Goal: Task Accomplishment & Management: Use online tool/utility

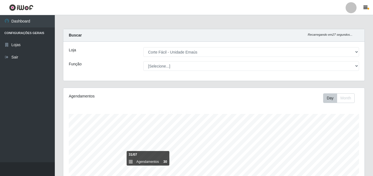
select select "201"
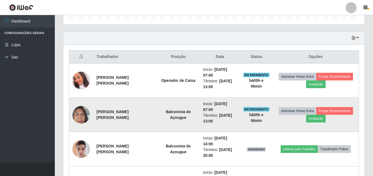
scroll to position [159, 0]
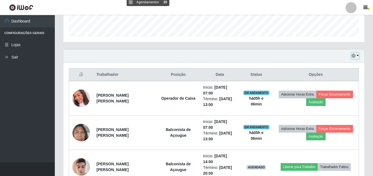
click at [354, 55] on icon "button" at bounding box center [354, 56] width 4 height 4
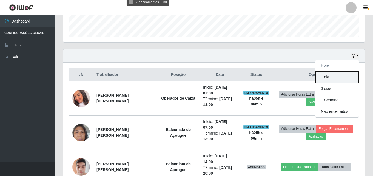
click at [334, 80] on button "1 dia" at bounding box center [337, 77] width 43 height 12
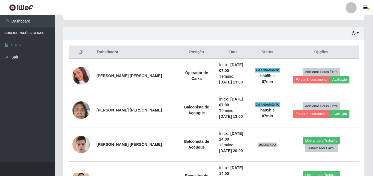
scroll to position [180, 0]
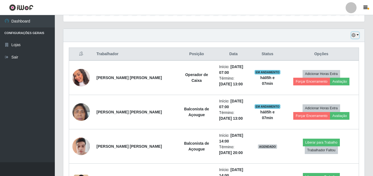
click at [355, 37] on icon "button" at bounding box center [354, 35] width 4 height 4
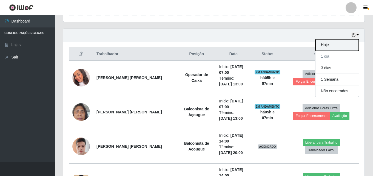
click at [344, 42] on button "Hoje" at bounding box center [337, 45] width 43 height 12
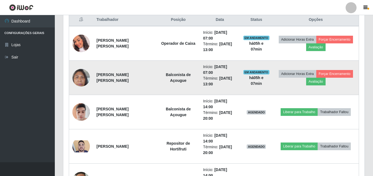
scroll to position [159, 0]
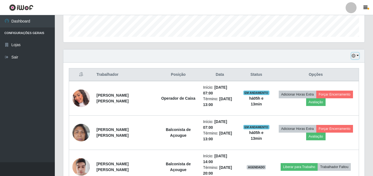
click at [355, 55] on icon "button" at bounding box center [354, 56] width 4 height 4
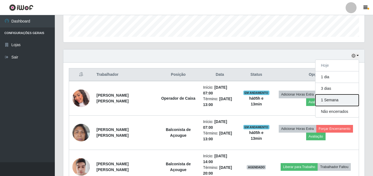
click at [328, 103] on button "1 Semana" at bounding box center [337, 100] width 43 height 12
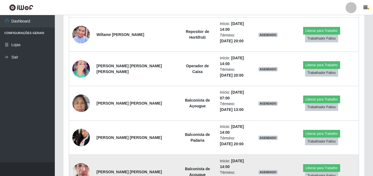
scroll to position [859, 0]
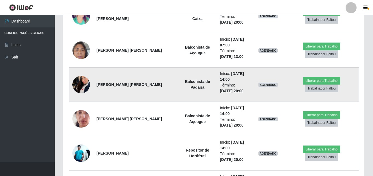
click at [83, 83] on img at bounding box center [81, 84] width 18 height 28
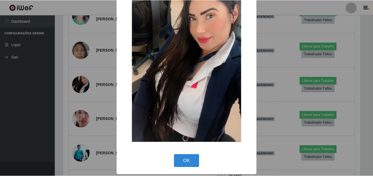
scroll to position [46, 0]
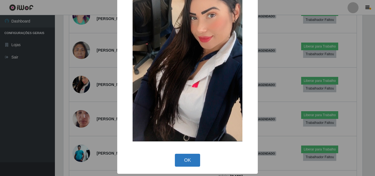
click at [181, 159] on button "OK" at bounding box center [188, 160] width 26 height 13
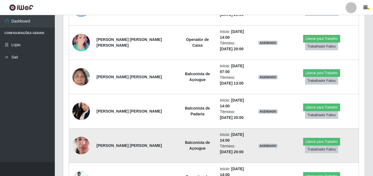
scroll to position [859, 0]
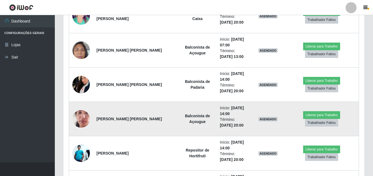
click at [80, 121] on img at bounding box center [81, 118] width 18 height 39
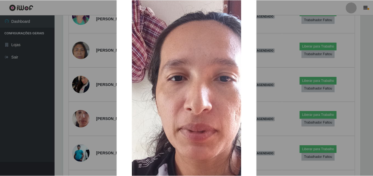
scroll to position [32, 0]
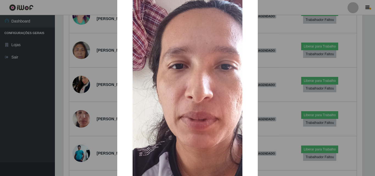
click at [282, 70] on div "× OK Cancel" at bounding box center [187, 88] width 375 height 176
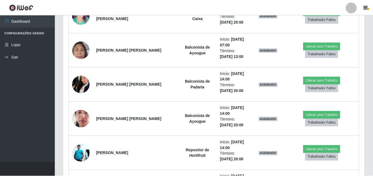
scroll to position [114, 301]
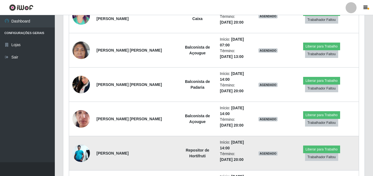
click at [78, 147] on img at bounding box center [81, 153] width 18 height 18
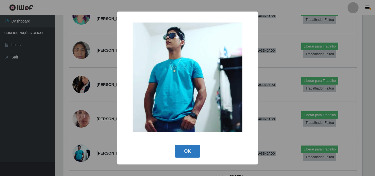
click at [192, 152] on button "OK" at bounding box center [188, 151] width 26 height 13
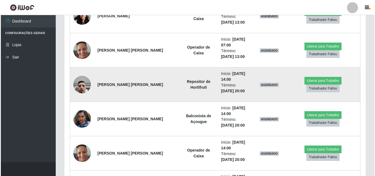
scroll to position [1160, 0]
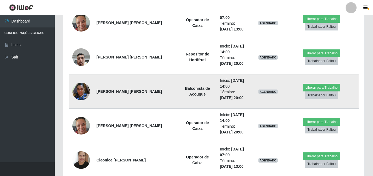
click at [84, 93] on img at bounding box center [81, 91] width 18 height 23
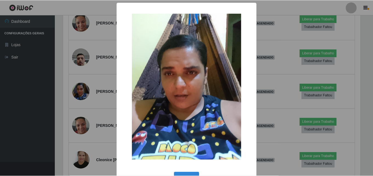
scroll to position [114, 299]
click at [97, 73] on div "× OK Cancel" at bounding box center [187, 88] width 375 height 176
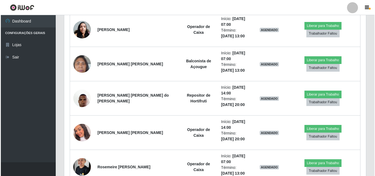
scroll to position [1352, 0]
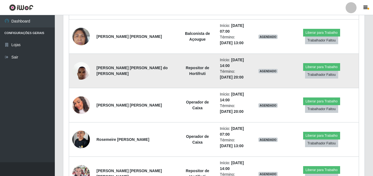
click at [79, 71] on img at bounding box center [81, 70] width 18 height 23
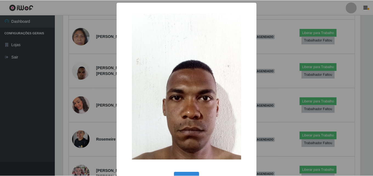
scroll to position [0, 0]
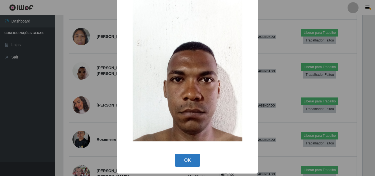
click at [186, 158] on button "OK" at bounding box center [188, 160] width 26 height 13
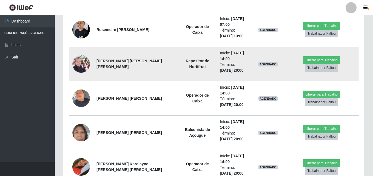
click at [79, 66] on img at bounding box center [81, 63] width 18 height 23
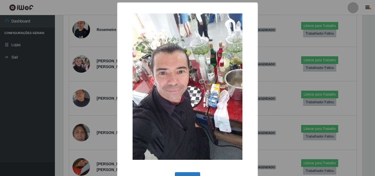
click at [181, 173] on button "OK" at bounding box center [188, 178] width 26 height 13
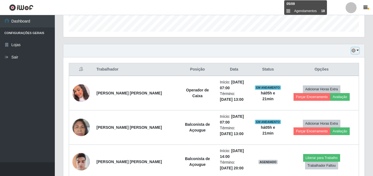
click at [357, 52] on button "button" at bounding box center [356, 50] width 8 height 6
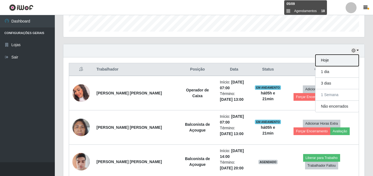
click at [326, 63] on button "Hoje" at bounding box center [337, 61] width 43 height 12
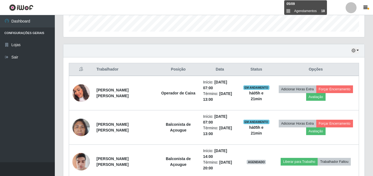
click at [241, 53] on div "Hoje 1 dia 3 dias 1 Semana Não encerrados" at bounding box center [213, 50] width 301 height 13
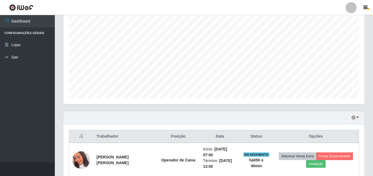
scroll to position [137, 0]
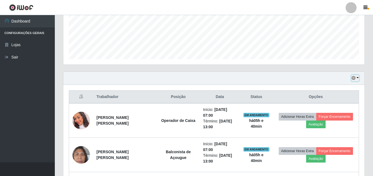
click at [357, 75] on button "button" at bounding box center [356, 78] width 8 height 6
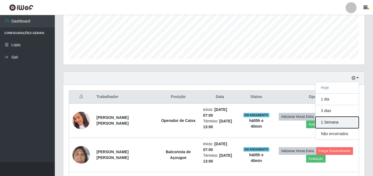
click at [326, 126] on button "1 Semana" at bounding box center [337, 123] width 43 height 12
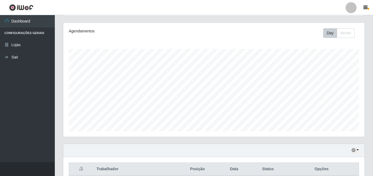
scroll to position [110, 0]
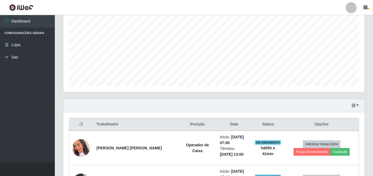
click at [353, 101] on div "Hoje 1 dia 3 dias 1 Semana Não encerrados" at bounding box center [213, 105] width 301 height 13
click at [353, 106] on icon "button" at bounding box center [354, 105] width 4 height 4
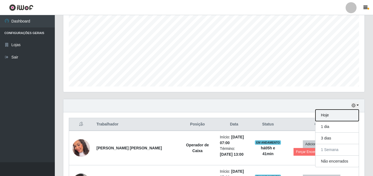
click at [331, 118] on button "Hoje" at bounding box center [337, 115] width 43 height 12
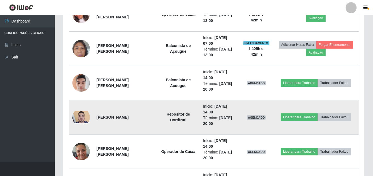
scroll to position [242, 0]
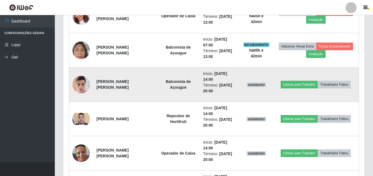
click at [75, 84] on img at bounding box center [81, 84] width 18 height 23
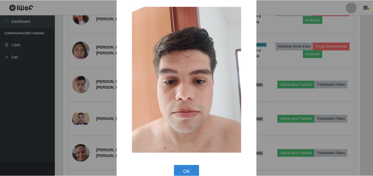
scroll to position [18, 0]
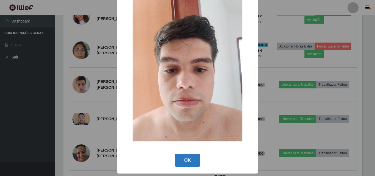
click at [190, 160] on button "OK" at bounding box center [188, 160] width 26 height 13
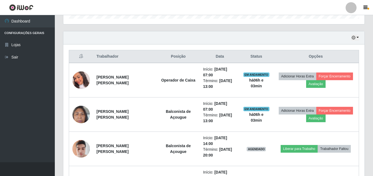
scroll to position [165, 0]
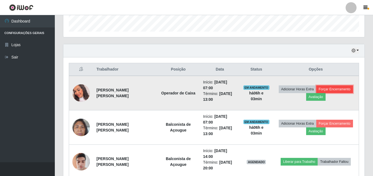
click at [350, 89] on button "Forçar Encerramento" at bounding box center [334, 89] width 37 height 8
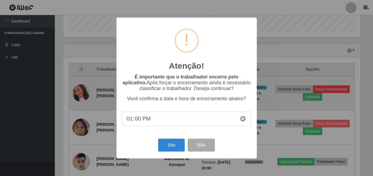
scroll to position [114, 299]
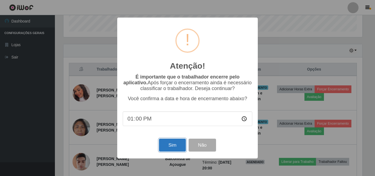
click at [183, 144] on button "Sim" at bounding box center [172, 144] width 27 height 13
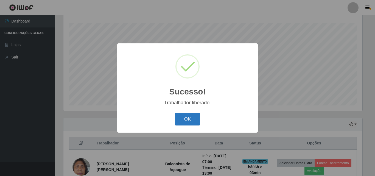
click at [184, 119] on button "OK" at bounding box center [188, 119] width 26 height 13
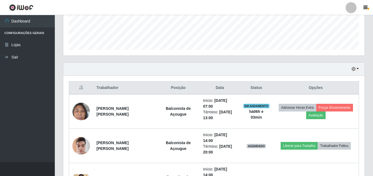
scroll to position [146, 0]
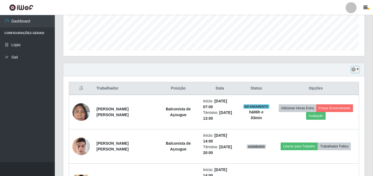
click at [355, 69] on icon "button" at bounding box center [354, 69] width 4 height 4
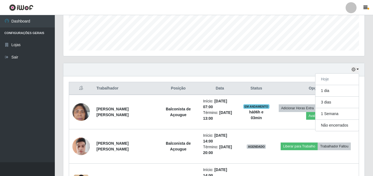
scroll to position [255, 0]
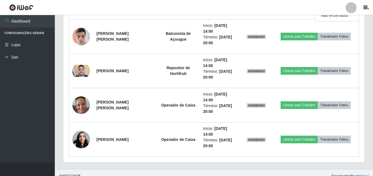
click at [179, 165] on div "Hoje 1 dia 3 [PERSON_NAME] 1 Semana Não encerrados Trabalhador Posição Data Sta…" at bounding box center [214, 61] width 310 height 216
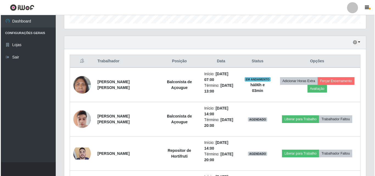
scroll to position [173, 0]
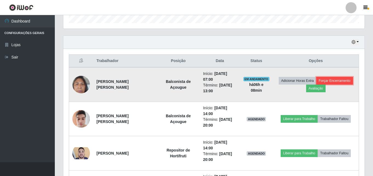
click at [345, 82] on button "Forçar Encerramento" at bounding box center [334, 81] width 37 height 8
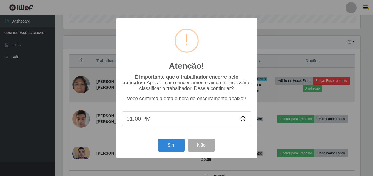
scroll to position [114, 299]
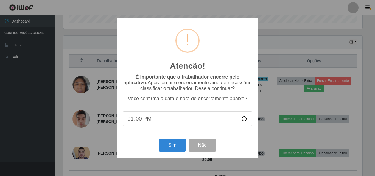
click at [165, 153] on div "Sim Não" at bounding box center [187, 145] width 129 height 16
click at [179, 147] on button "Sim" at bounding box center [172, 144] width 27 height 13
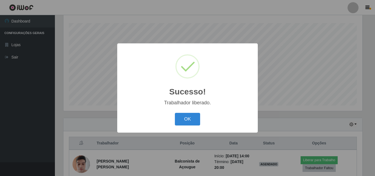
click at [196, 115] on button "OK" at bounding box center [188, 119] width 26 height 13
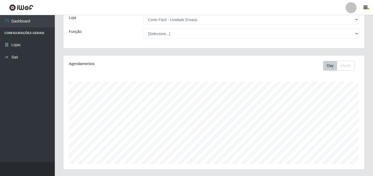
scroll to position [0, 0]
